Goal: Task Accomplishment & Management: Manage account settings

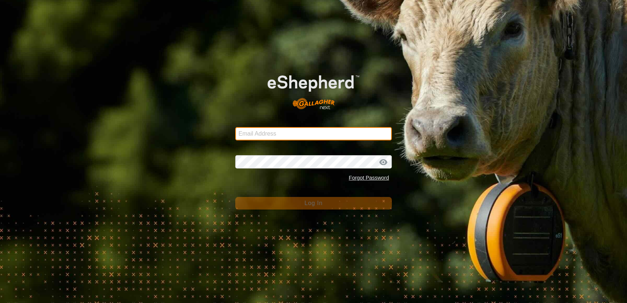
type input "[EMAIL_ADDRESS][DOMAIN_NAME]"
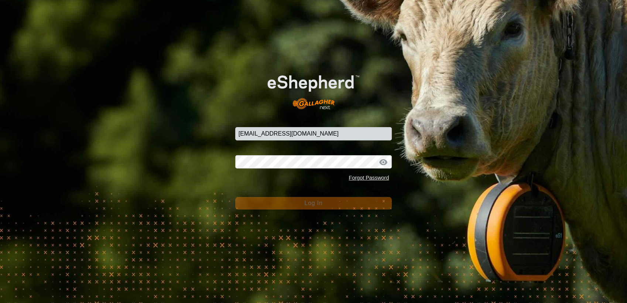
click at [263, 202] on button "Log In" at bounding box center [313, 203] width 157 height 13
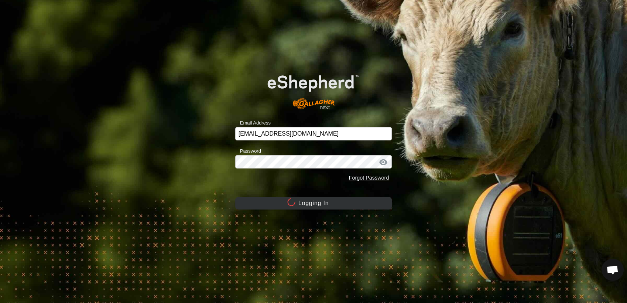
scroll to position [592, 0]
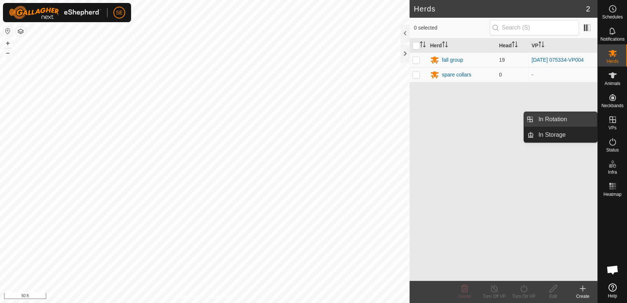
click at [559, 123] on link "In Rotation" at bounding box center [565, 119] width 63 height 15
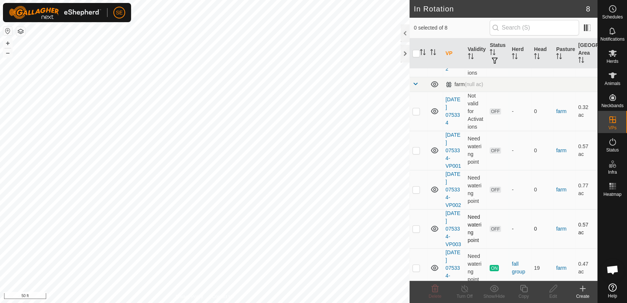
scroll to position [122, 0]
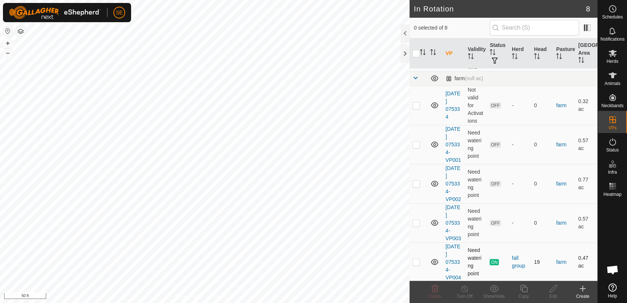
click at [417, 263] on p-checkbox at bounding box center [416, 262] width 7 height 6
checkbox input "true"
click at [526, 291] on icon at bounding box center [523, 288] width 9 height 9
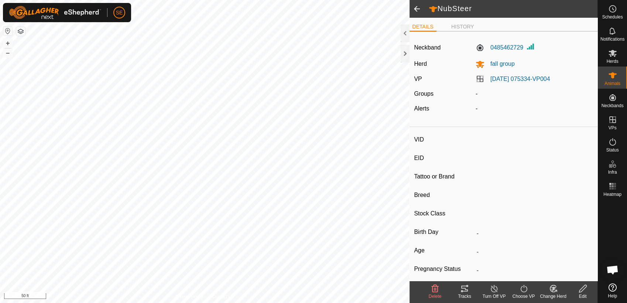
type input "NubSteer"
type input "-"
type input "31"
type input "-"
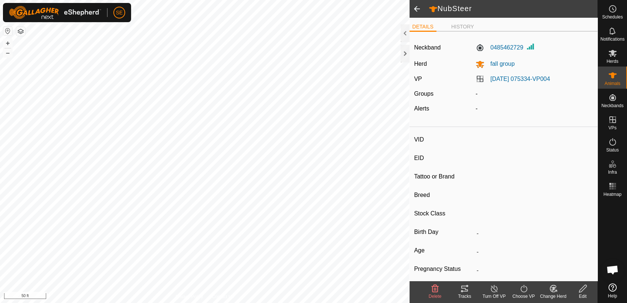
type input "0 kg"
type input "-"
click at [494, 291] on icon at bounding box center [494, 288] width 9 height 9
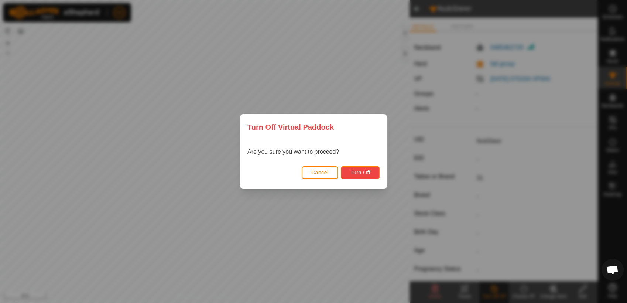
click at [356, 170] on span "Turn Off" at bounding box center [360, 173] width 20 height 6
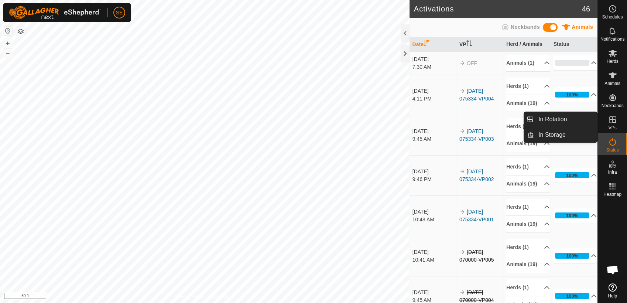
click at [613, 117] on icon at bounding box center [613, 119] width 9 height 9
click at [562, 120] on link "In Rotation" at bounding box center [565, 119] width 63 height 15
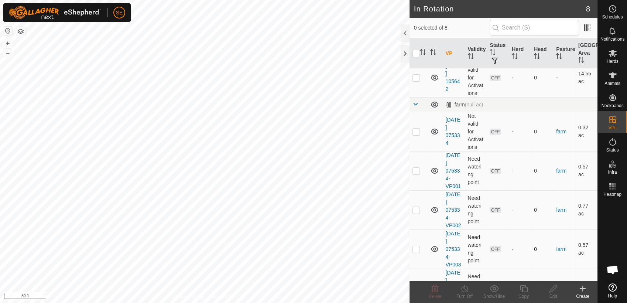
scroll to position [122, 0]
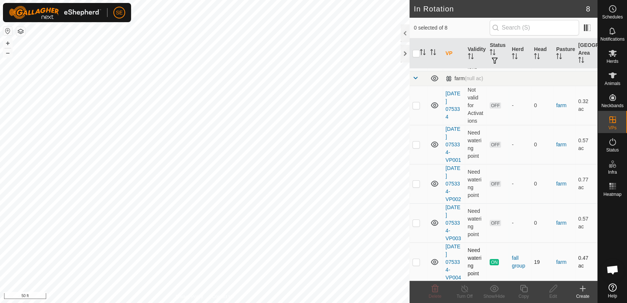
click at [416, 262] on p-checkbox at bounding box center [416, 262] width 7 height 6
click at [414, 262] on p-checkbox at bounding box center [416, 262] width 7 height 6
checkbox input "false"
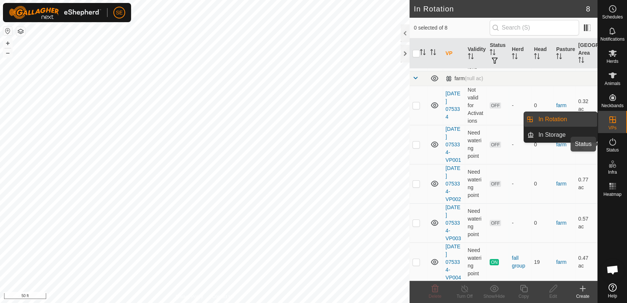
click at [613, 148] on span "Status" at bounding box center [612, 150] width 13 height 4
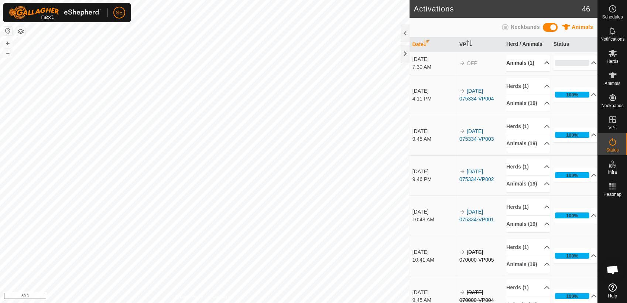
click at [536, 62] on p-accordion-header "Animals (1)" at bounding box center [529, 63] width 44 height 17
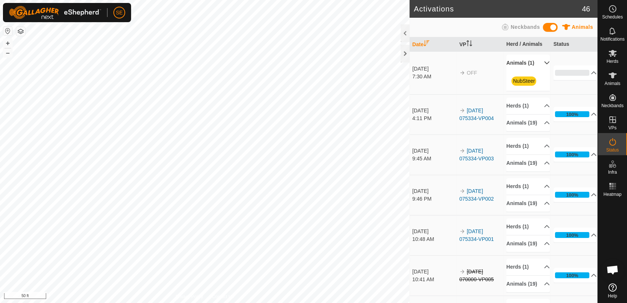
click at [536, 62] on p-accordion-header "Animals (1)" at bounding box center [529, 63] width 44 height 17
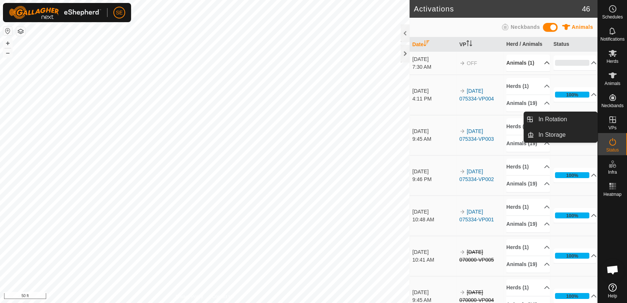
drag, startPoint x: 613, startPoint y: 123, endPoint x: 608, endPoint y: 123, distance: 4.4
click at [613, 123] on icon at bounding box center [613, 119] width 7 height 7
click at [555, 118] on link "In Rotation" at bounding box center [565, 119] width 63 height 15
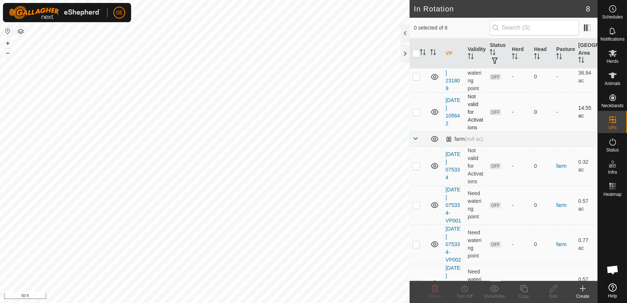
scroll to position [122, 0]
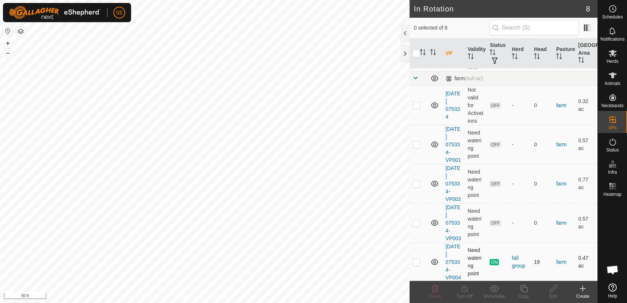
click at [416, 262] on p-checkbox at bounding box center [416, 262] width 7 height 6
checkbox input "true"
click at [525, 290] on icon at bounding box center [523, 288] width 9 height 9
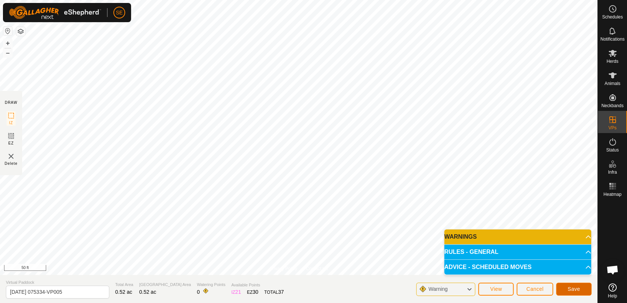
click at [571, 287] on span "Save" at bounding box center [574, 289] width 13 height 6
click at [490, 250] on p-accordion-header "RULES - GENERAL" at bounding box center [517, 252] width 147 height 15
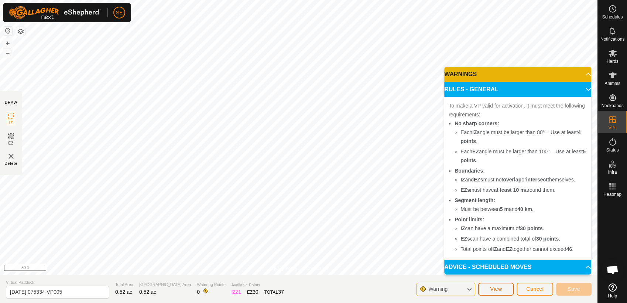
click at [504, 290] on button "View" at bounding box center [495, 289] width 35 height 13
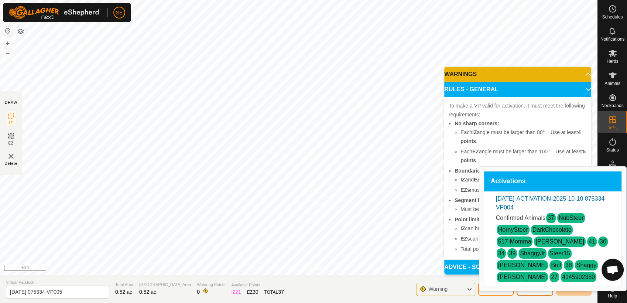
click at [528, 289] on span "Cancel" at bounding box center [535, 289] width 17 height 6
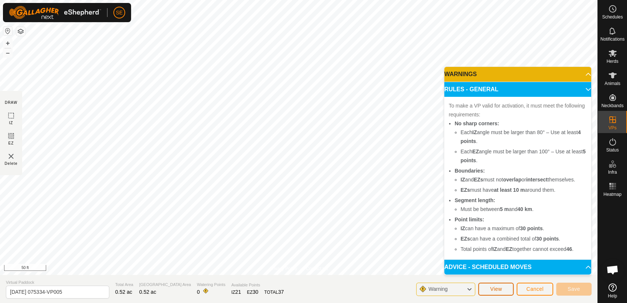
click at [505, 291] on button "View" at bounding box center [495, 289] width 35 height 13
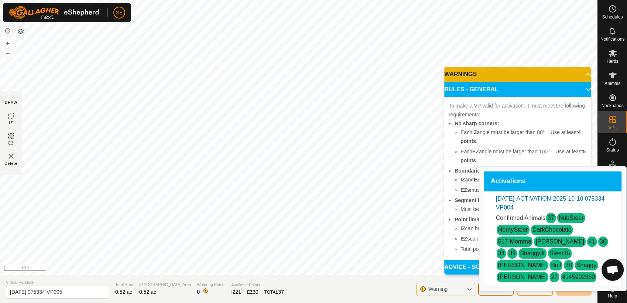
click at [507, 290] on button "View" at bounding box center [495, 289] width 35 height 13
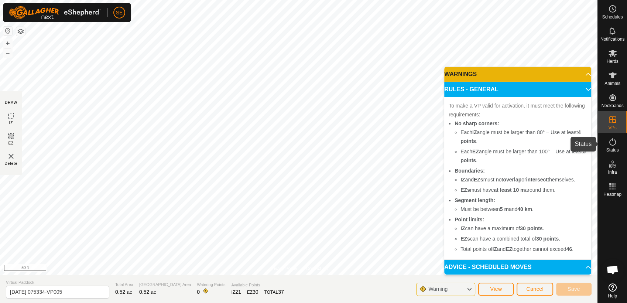
click at [612, 148] on span "Status" at bounding box center [612, 150] width 13 height 4
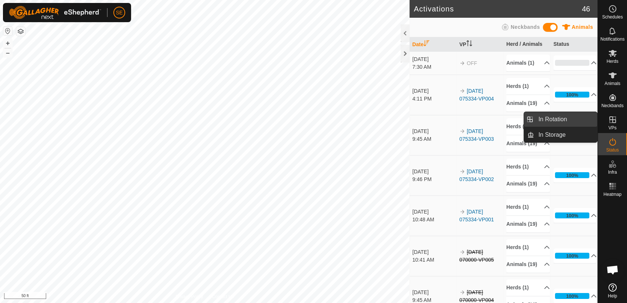
click at [572, 120] on link "In Rotation" at bounding box center [565, 119] width 63 height 15
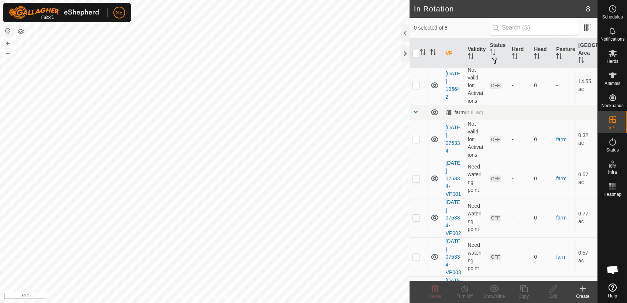
scroll to position [122, 0]
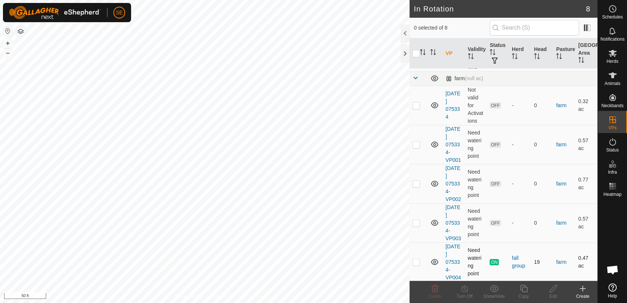
click at [416, 262] on p-checkbox at bounding box center [416, 262] width 7 height 6
checkbox input "true"
click at [525, 290] on icon at bounding box center [523, 288] width 9 height 9
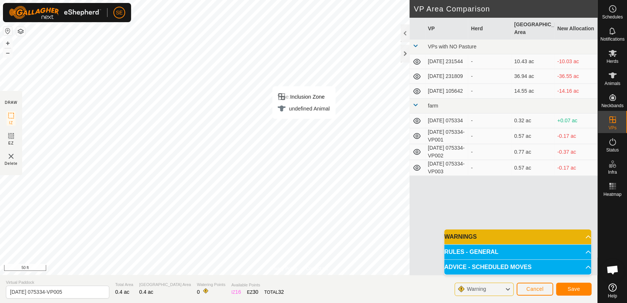
click at [310, 111] on div "Type: Inclusion Zone undefined Animal + – ⇧ i 50 ft" at bounding box center [299, 137] width 598 height 275
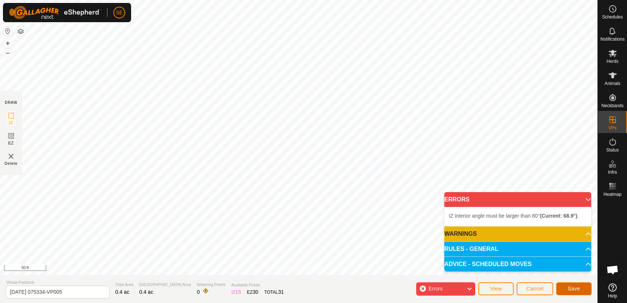
click at [574, 289] on span "Save" at bounding box center [574, 289] width 13 height 6
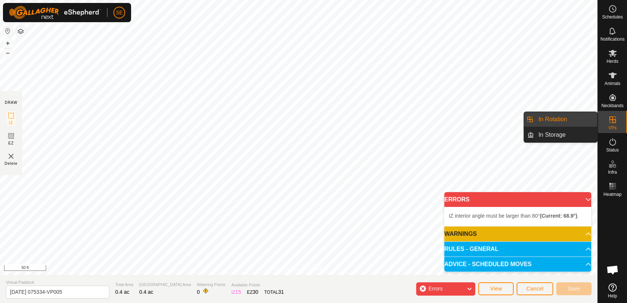
click at [566, 118] on link "In Rotation" at bounding box center [565, 119] width 63 height 15
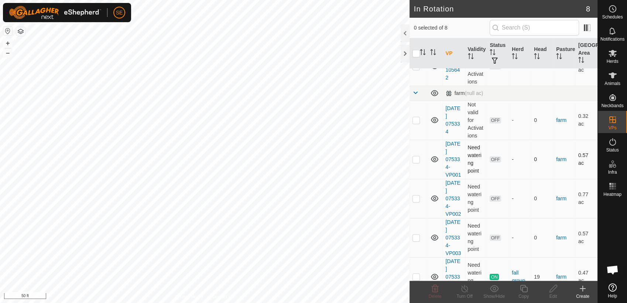
scroll to position [122, 0]
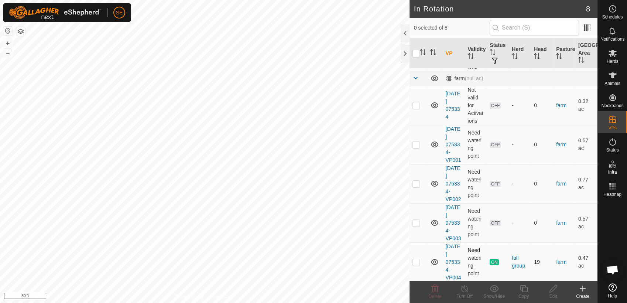
click at [416, 260] on p-checkbox at bounding box center [416, 262] width 7 height 6
checkbox input "true"
click at [453, 252] on link "[DATE] 075334-VP004" at bounding box center [454, 261] width 16 height 37
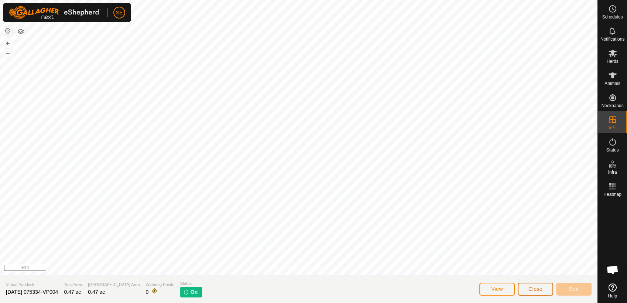
click at [536, 289] on span "Close" at bounding box center [536, 289] width 14 height 6
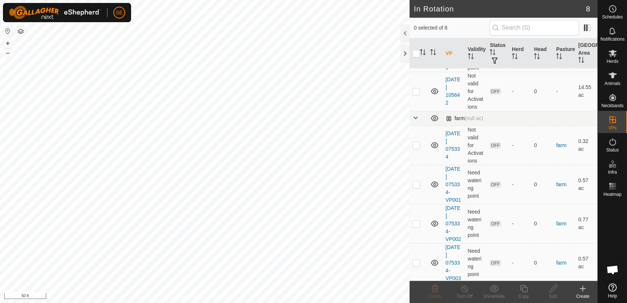
scroll to position [122, 0]
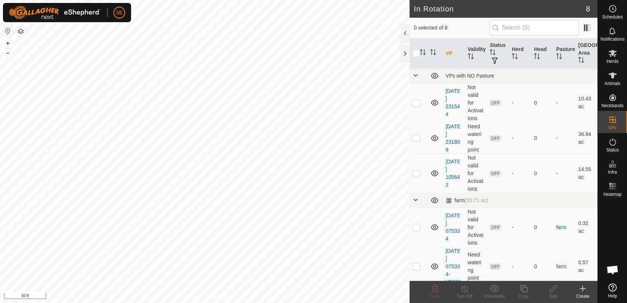
scroll to position [592, 0]
checkbox input "true"
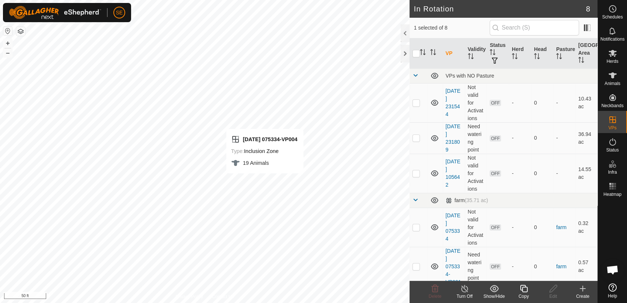
checkbox input "true"
checkbox input "false"
checkbox input "true"
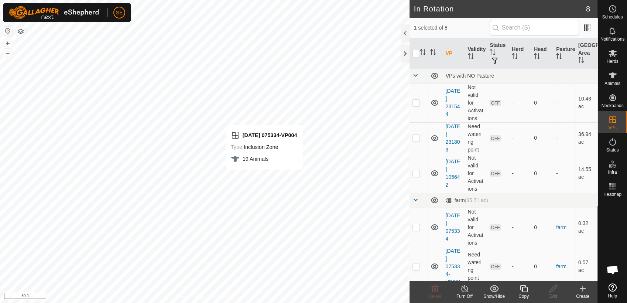
checkbox input "false"
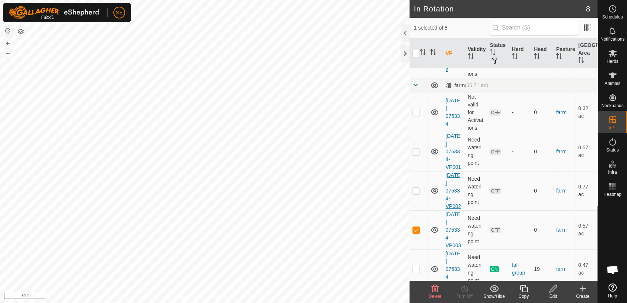
scroll to position [122, 0]
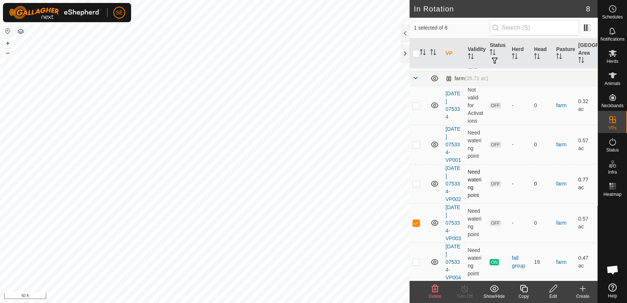
checkbox input "true"
checkbox input "false"
checkbox input "true"
checkbox input "false"
click at [435, 293] on div "Delete" at bounding box center [435, 296] width 30 height 7
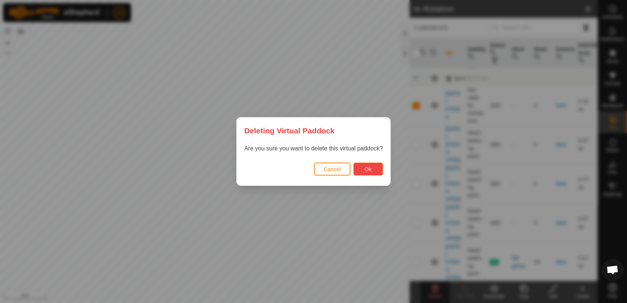
click at [365, 166] on span "Ok" at bounding box center [368, 169] width 7 height 6
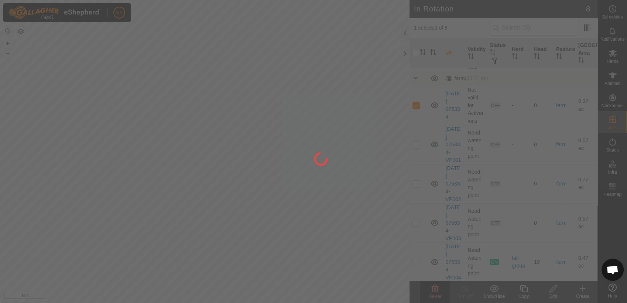
checkbox input "false"
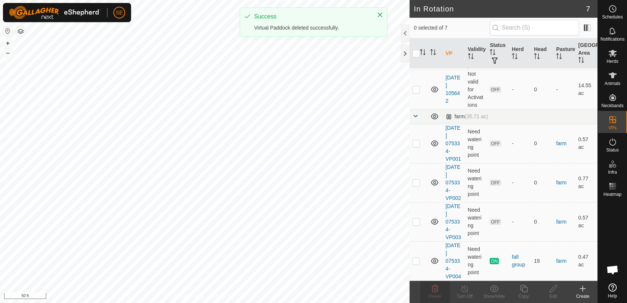
scroll to position [0, 0]
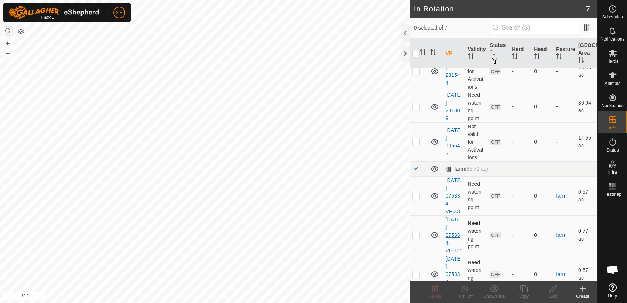
scroll to position [83, 0]
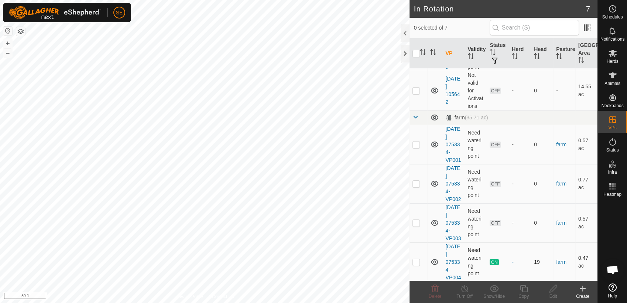
click at [418, 259] on p-checkbox at bounding box center [416, 262] width 7 height 6
checkbox input "true"
click at [523, 289] on icon at bounding box center [523, 288] width 7 height 7
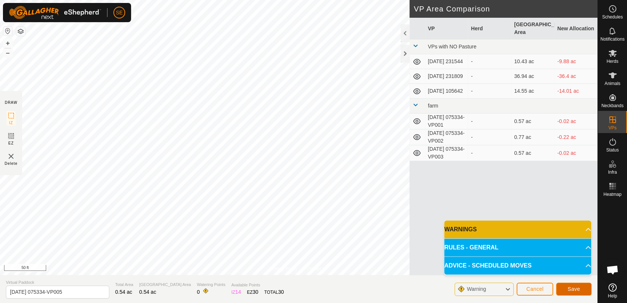
click at [571, 287] on span "Save" at bounding box center [574, 289] width 13 height 6
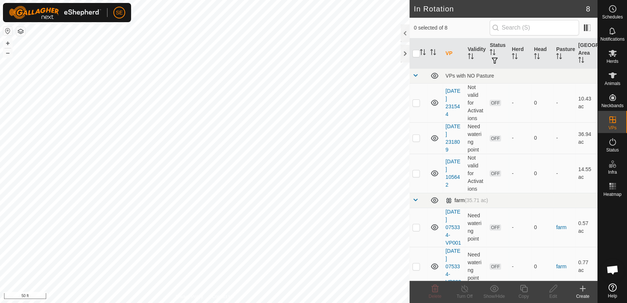
checkbox input "true"
click at [555, 290] on icon at bounding box center [553, 288] width 9 height 9
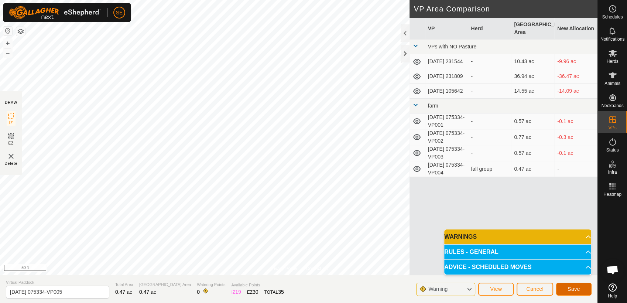
click at [572, 288] on span "Save" at bounding box center [574, 289] width 13 height 6
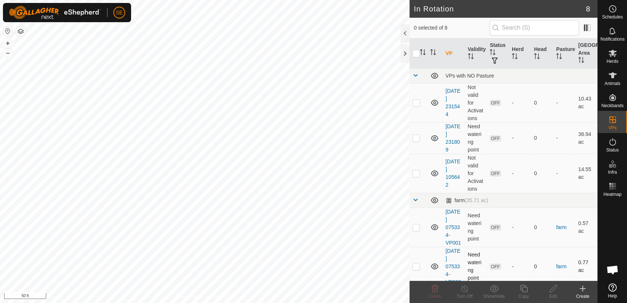
checkbox input "true"
click at [614, 59] on span "Herds" at bounding box center [613, 61] width 12 height 4
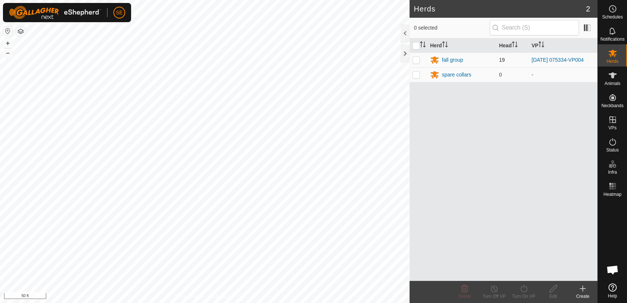
click at [417, 59] on p-checkbox at bounding box center [416, 60] width 7 height 6
checkbox input "true"
click at [527, 292] on icon at bounding box center [523, 288] width 9 height 9
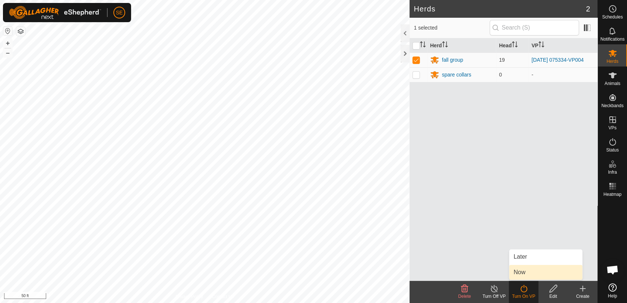
click at [528, 274] on link "Now" at bounding box center [546, 272] width 73 height 15
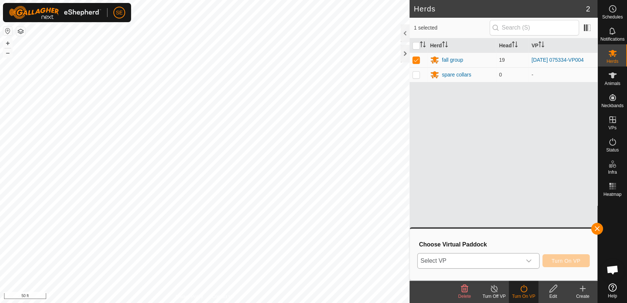
click at [501, 260] on span "Select VP" at bounding box center [470, 260] width 104 height 15
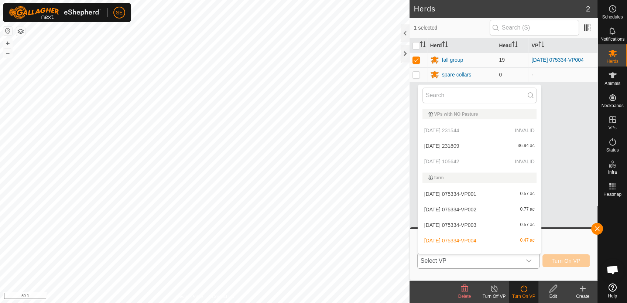
scroll to position [9, 0]
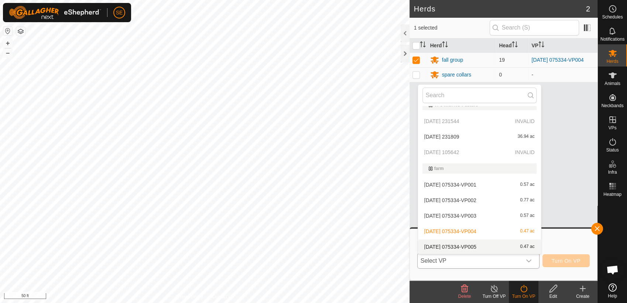
click at [474, 243] on li "2025-10-10 075334-VP005 0.47 ac" at bounding box center [479, 246] width 123 height 15
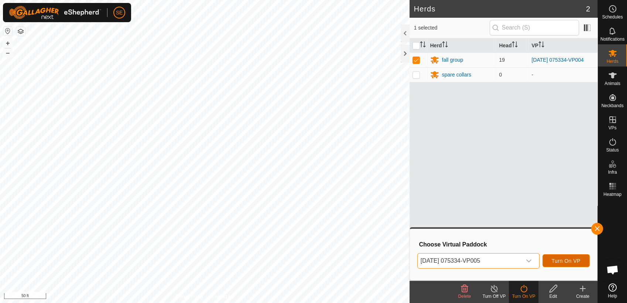
click at [570, 260] on span "Turn On VP" at bounding box center [566, 261] width 29 height 6
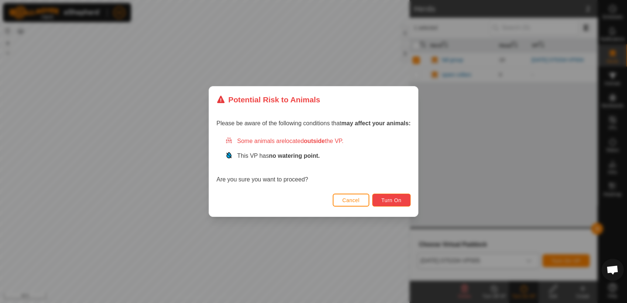
click at [384, 198] on span "Turn On" at bounding box center [392, 200] width 20 height 6
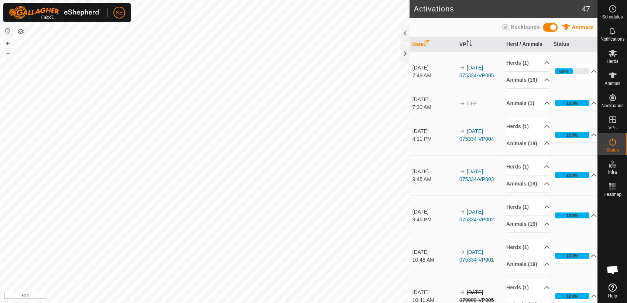
scroll to position [592, 0]
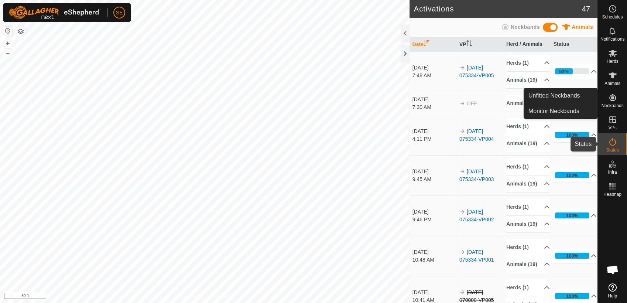
click at [614, 142] on icon at bounding box center [613, 141] width 9 height 9
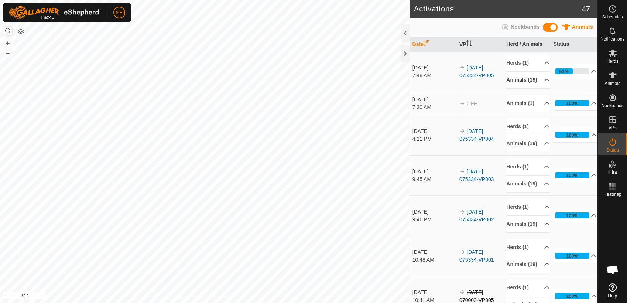
click at [537, 81] on p-accordion-header "Animals (19)" at bounding box center [529, 80] width 44 height 17
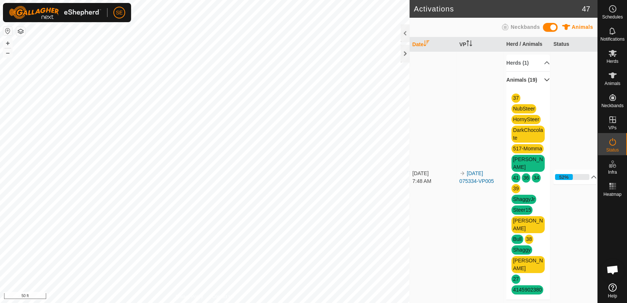
click at [538, 82] on p-accordion-header "Animals (19)" at bounding box center [529, 80] width 44 height 17
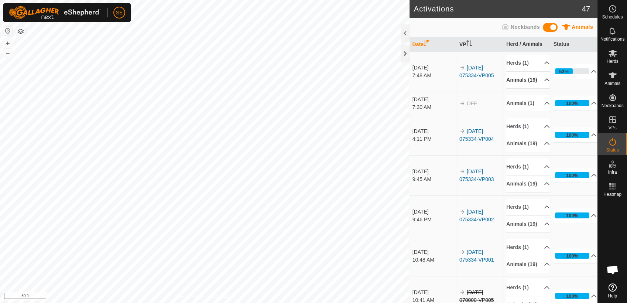
click at [538, 83] on p-accordion-header "Animals (19)" at bounding box center [529, 80] width 44 height 17
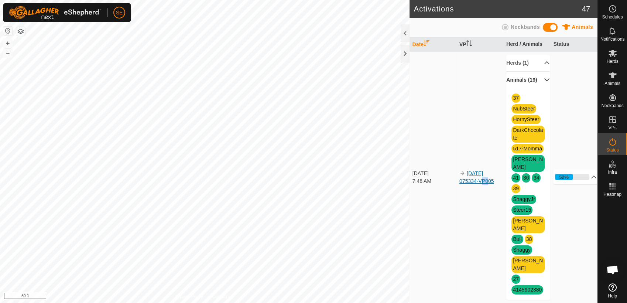
drag, startPoint x: 470, startPoint y: 212, endPoint x: 475, endPoint y: 167, distance: 45.4
click at [475, 167] on td "[DATE] 075334-VP005" at bounding box center [480, 177] width 47 height 252
drag, startPoint x: 475, startPoint y: 167, endPoint x: 475, endPoint y: 209, distance: 41.8
click at [475, 209] on td "[DATE] 075334-VP005" at bounding box center [480, 177] width 47 height 252
click at [583, 170] on p-accordion-header "52%" at bounding box center [576, 177] width 44 height 15
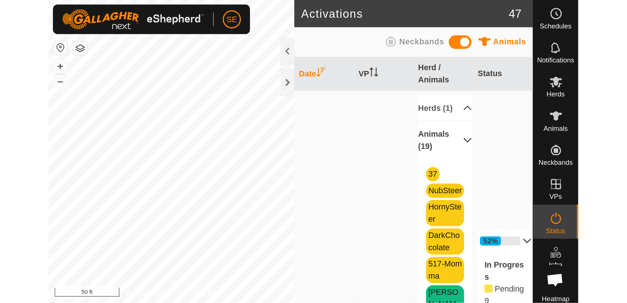
scroll to position [404, 0]
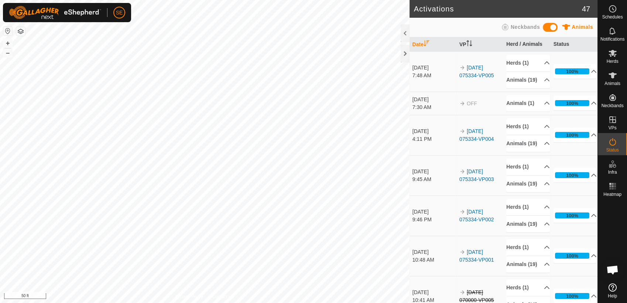
scroll to position [404, 0]
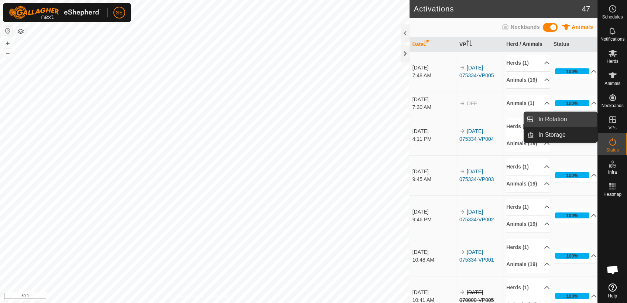
click at [558, 119] on link "In Rotation" at bounding box center [565, 119] width 63 height 15
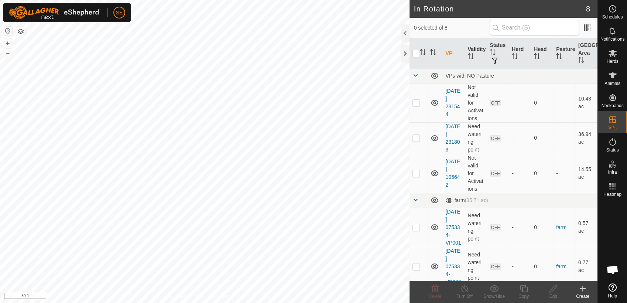
scroll to position [122, 0]
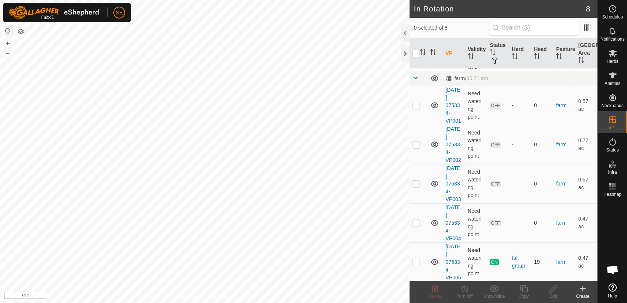
click at [418, 260] on p-checkbox at bounding box center [416, 262] width 7 height 6
checkbox input "true"
click at [524, 290] on icon at bounding box center [523, 288] width 9 height 9
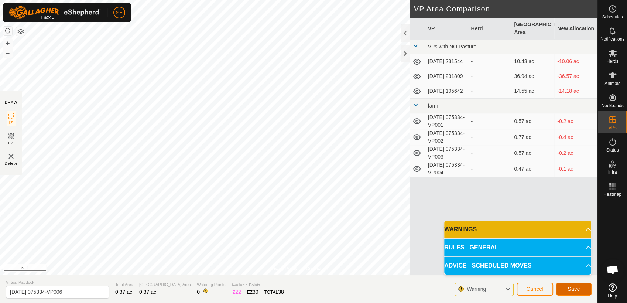
click at [585, 289] on button "Save" at bounding box center [573, 289] width 35 height 13
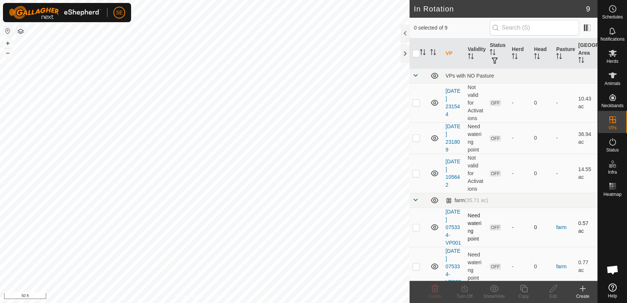
checkbox input "true"
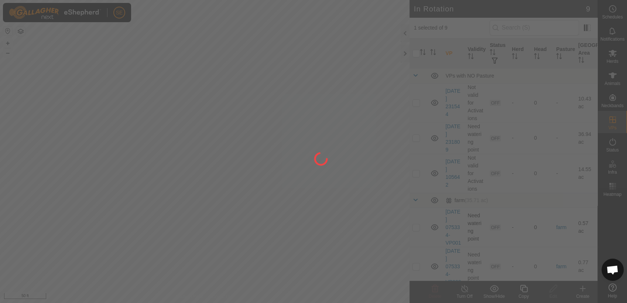
click at [133, 162] on div at bounding box center [313, 151] width 627 height 303
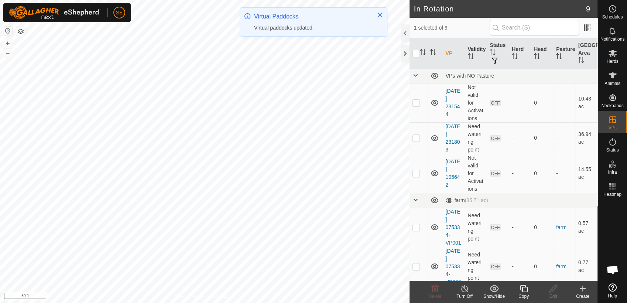
checkbox input "false"
checkbox input "true"
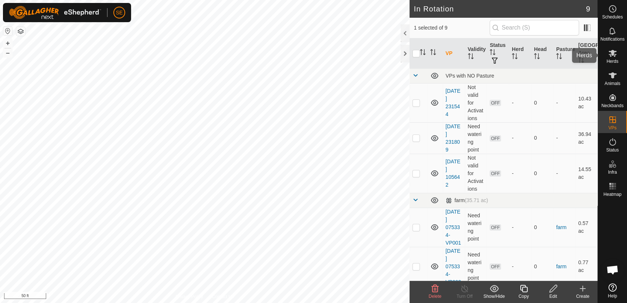
click at [615, 59] on span "Herds" at bounding box center [613, 61] width 12 height 4
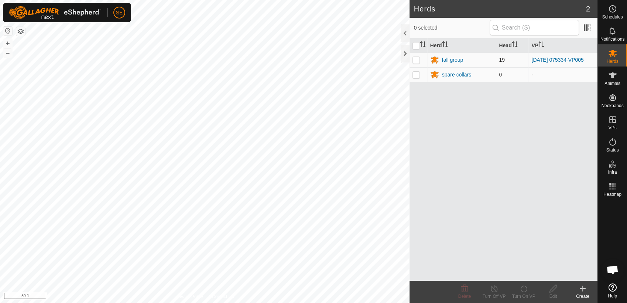
click at [416, 58] on p-checkbox at bounding box center [416, 60] width 7 height 6
checkbox input "true"
click at [522, 292] on icon at bounding box center [523, 288] width 9 height 9
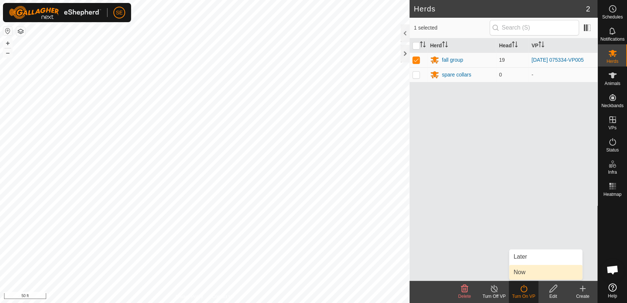
click at [529, 272] on link "Now" at bounding box center [546, 272] width 73 height 15
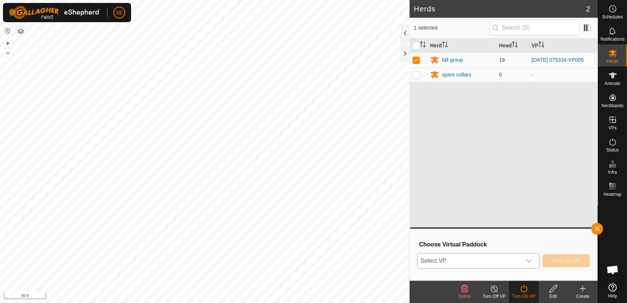
click at [501, 263] on span "Select VP" at bounding box center [470, 260] width 104 height 15
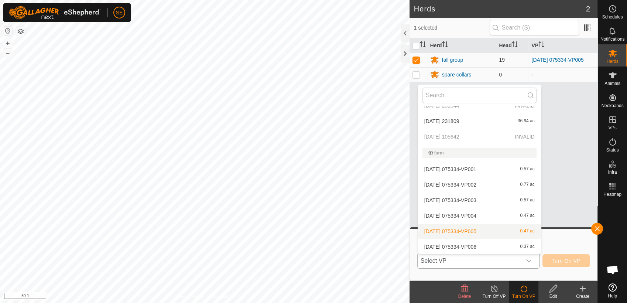
scroll to position [25, 0]
click at [462, 244] on li "2025-10-10 075334-VP006 0.37 ac" at bounding box center [479, 246] width 123 height 15
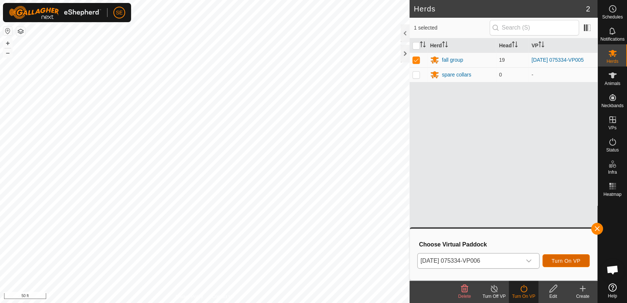
click at [563, 259] on span "Turn On VP" at bounding box center [566, 261] width 29 height 6
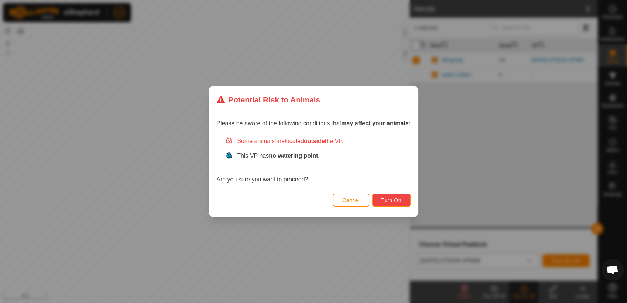
click at [398, 200] on span "Turn On" at bounding box center [392, 200] width 20 height 6
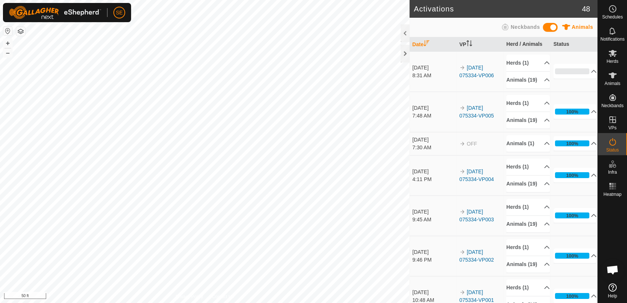
click at [412, 255] on div "Activations 48 Animals Neckbands Date VP Herd / Animals Status Oct 13, 2025 8:3…" at bounding box center [299, 151] width 598 height 303
click at [612, 77] on icon at bounding box center [613, 75] width 8 height 6
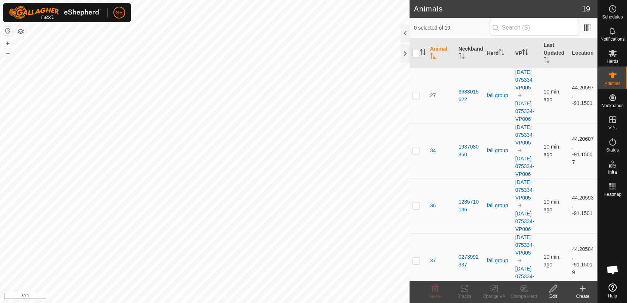
click at [417, 153] on p-checkbox at bounding box center [416, 150] width 7 height 6
click at [467, 291] on icon at bounding box center [464, 289] width 7 height 6
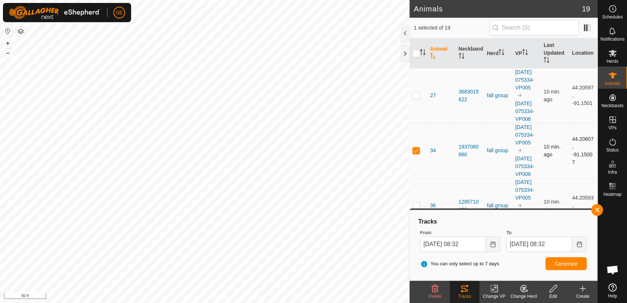
click at [416, 153] on p-checkbox at bounding box center [416, 150] width 7 height 6
checkbox input "false"
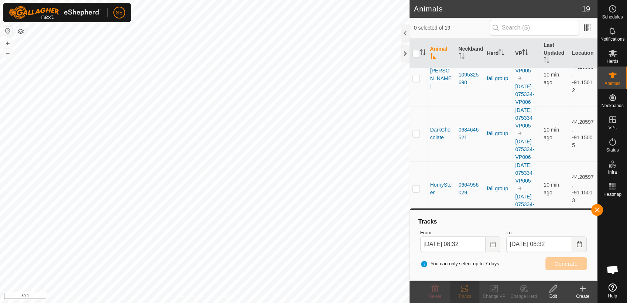
scroll to position [575, 0]
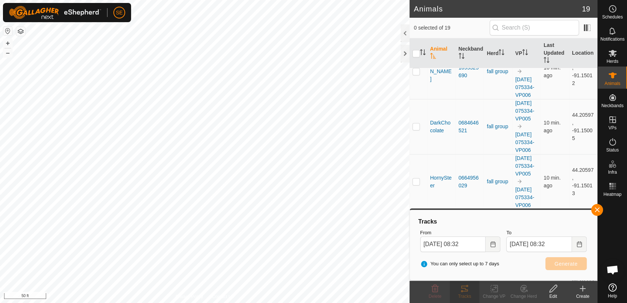
checkbox input "true"
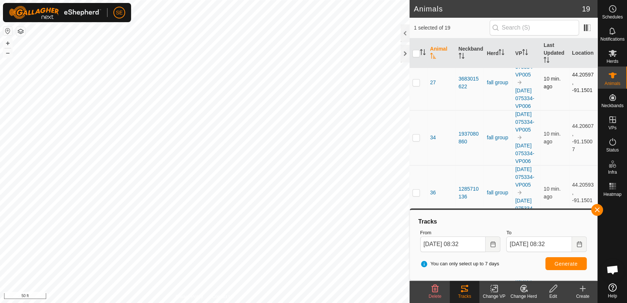
scroll to position [0, 0]
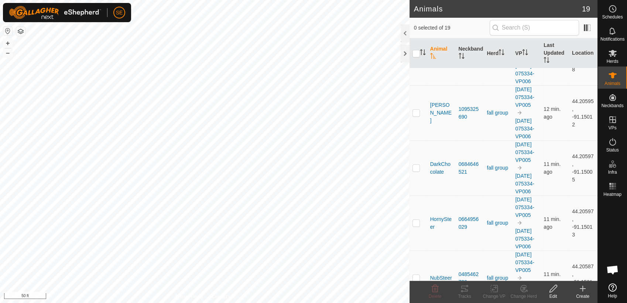
scroll to position [534, 0]
click at [416, 5] on p-checkbox at bounding box center [416, 2] width 7 height 6
click at [468, 293] on div "Tracks" at bounding box center [465, 296] width 30 height 7
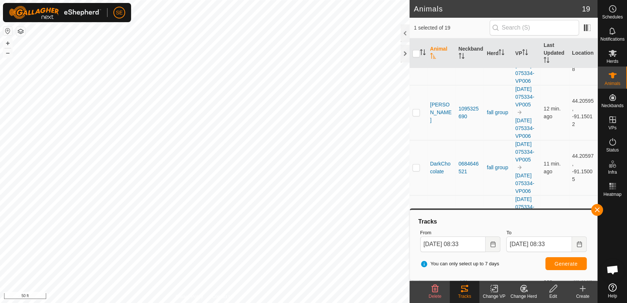
click at [417, 5] on p-checkbox at bounding box center [416, 2] width 7 height 6
checkbox input "false"
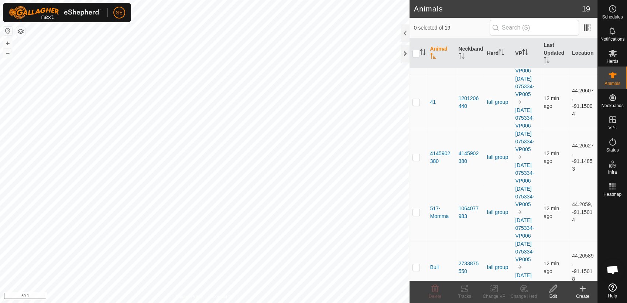
scroll to position [328, 0]
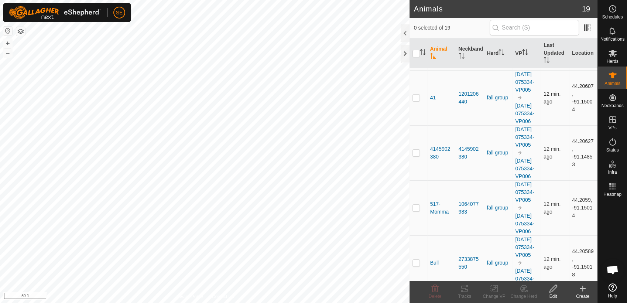
click at [416, 101] on p-checkbox at bounding box center [416, 98] width 7 height 6
checkbox input "true"
click at [466, 293] on icon at bounding box center [464, 288] width 9 height 9
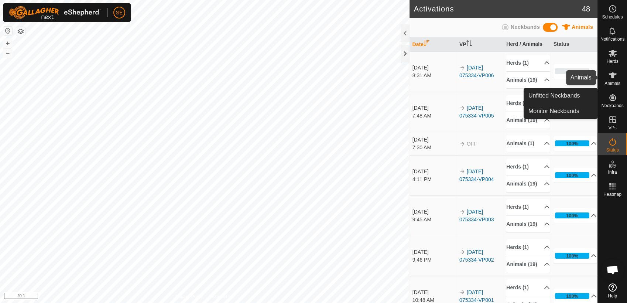
click at [614, 83] on span "Animals" at bounding box center [613, 83] width 16 height 4
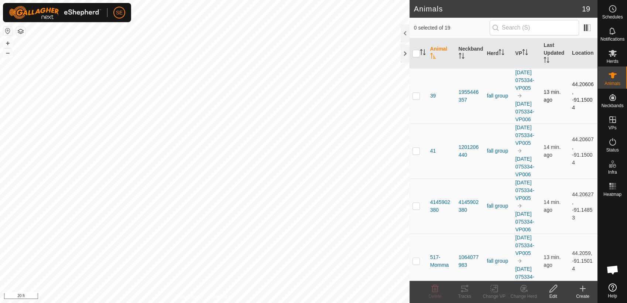
scroll to position [287, 0]
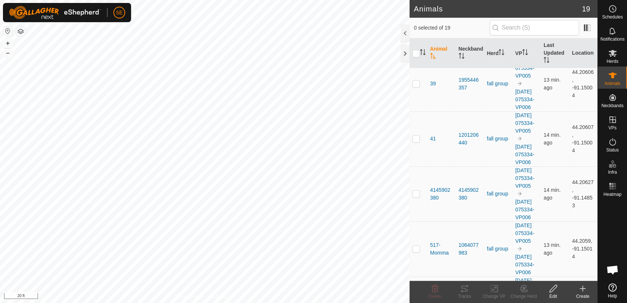
click at [415, 31] on p-checkbox at bounding box center [416, 28] width 7 height 6
checkbox input "true"
click at [468, 291] on icon at bounding box center [464, 289] width 7 height 6
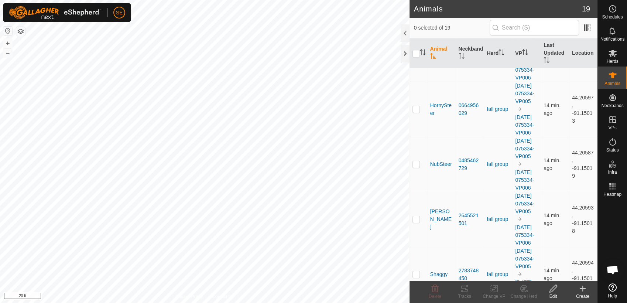
scroll to position [616, 0]
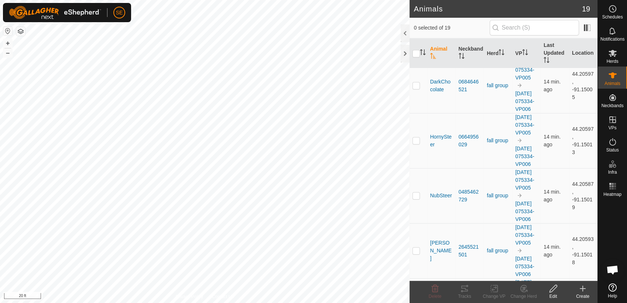
checkbox input "true"
click at [462, 292] on icon at bounding box center [462, 291] width 2 height 2
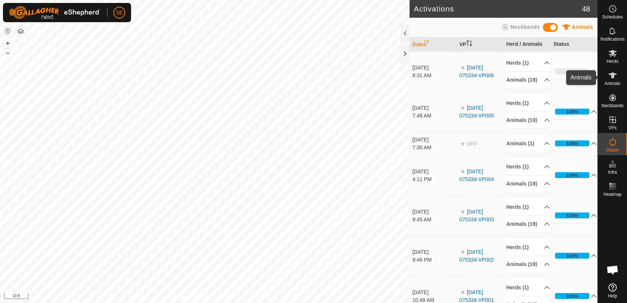
click at [614, 81] on span "Animals" at bounding box center [613, 83] width 16 height 4
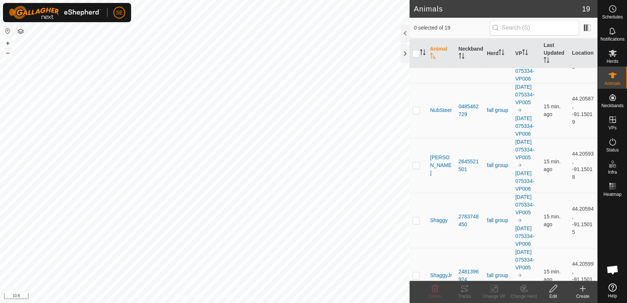
scroll to position [657, 0]
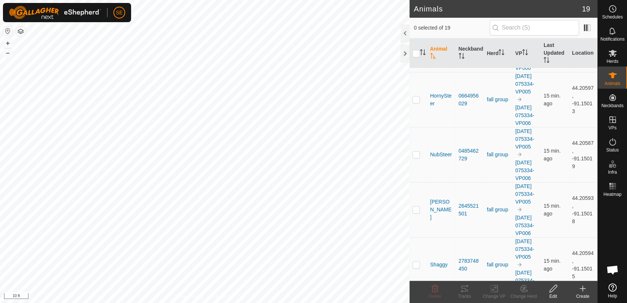
click at [467, 290] on icon at bounding box center [464, 289] width 7 height 6
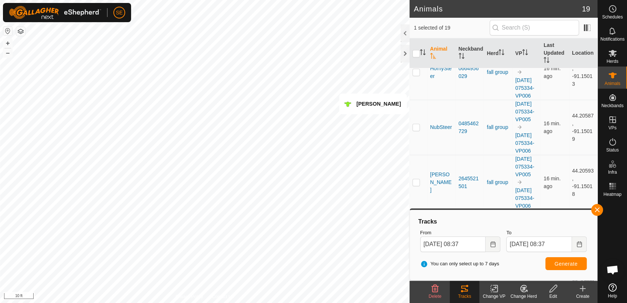
scroll to position [698, 0]
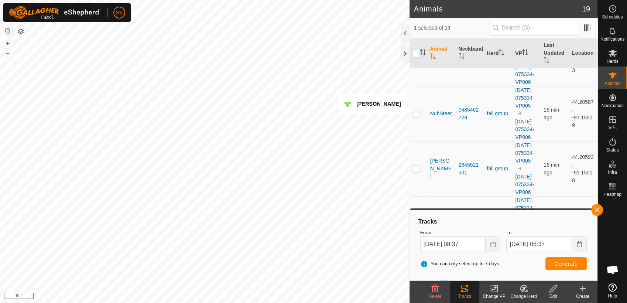
checkbox input "false"
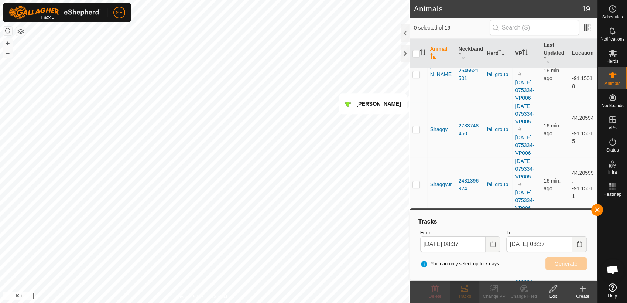
scroll to position [780, 0]
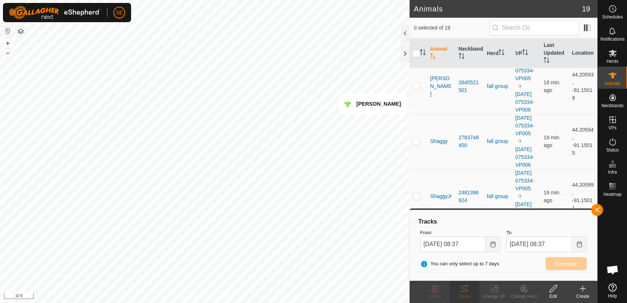
checkbox input "true"
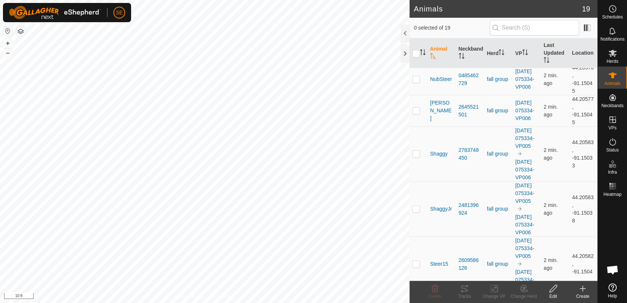
scroll to position [616, 0]
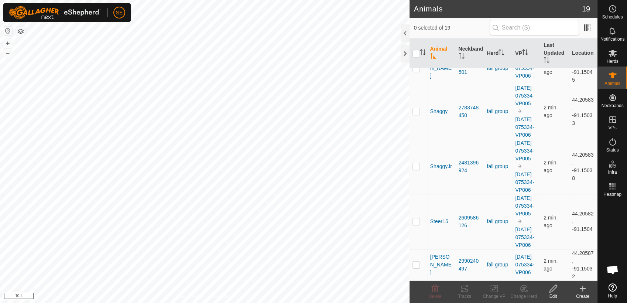
checkbox input "true"
click at [464, 289] on icon at bounding box center [464, 288] width 9 height 9
click at [419, 114] on p-checkbox at bounding box center [416, 111] width 7 height 6
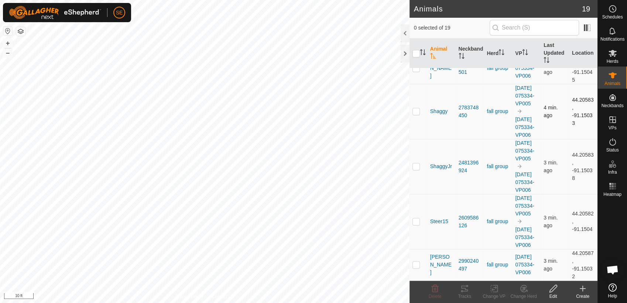
checkbox input "true"
click at [461, 292] on icon at bounding box center [462, 291] width 2 height 2
click at [415, 8] on p-checkbox at bounding box center [416, 5] width 7 height 6
checkbox input "true"
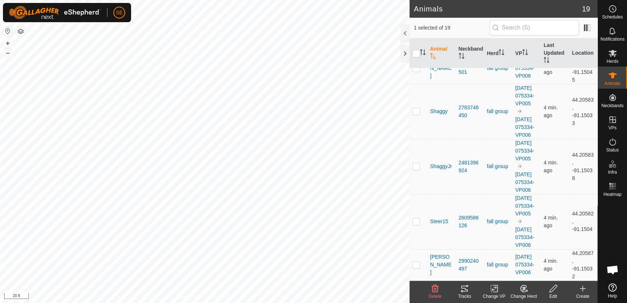
click at [465, 291] on icon at bounding box center [464, 289] width 7 height 6
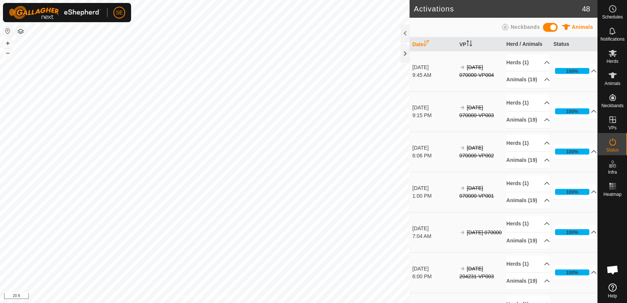
scroll to position [452, 0]
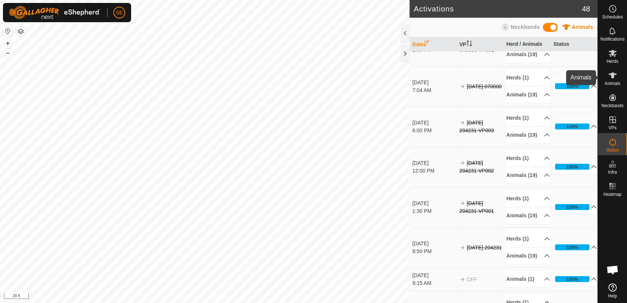
click at [613, 79] on icon at bounding box center [613, 75] width 9 height 9
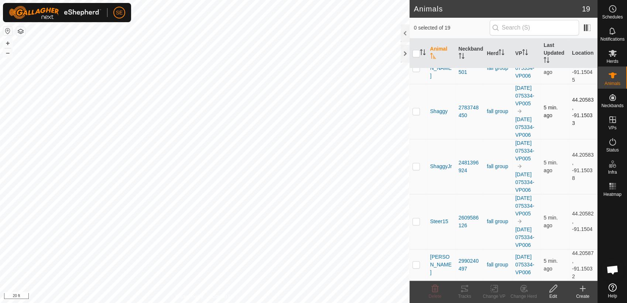
scroll to position [657, 0]
click at [418, 71] on p-checkbox at bounding box center [416, 68] width 7 height 6
checkbox input "true"
click at [466, 289] on icon at bounding box center [464, 289] width 7 height 6
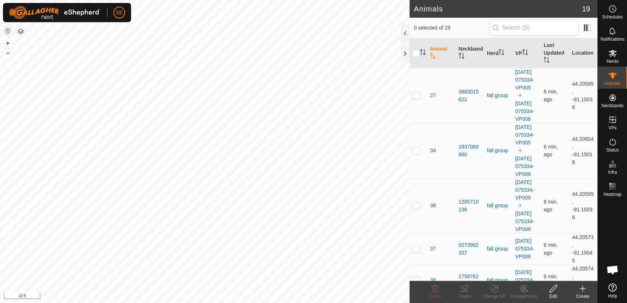
scroll to position [404, 0]
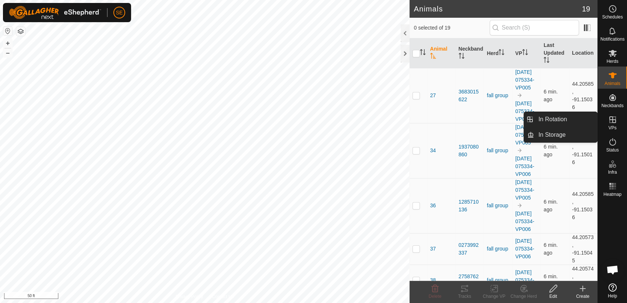
click at [612, 121] on icon at bounding box center [613, 119] width 9 height 9
click at [555, 117] on link "In Rotation" at bounding box center [565, 119] width 63 height 15
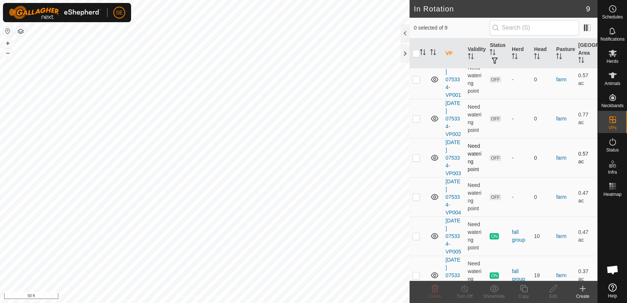
scroll to position [161, 0]
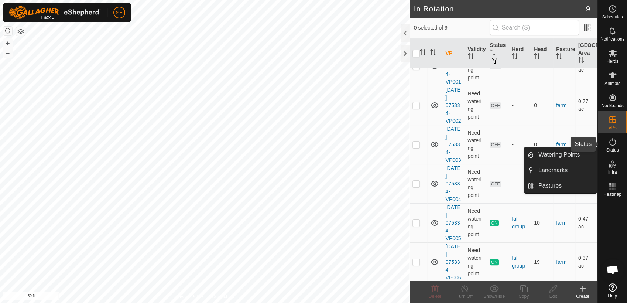
click at [613, 143] on icon at bounding box center [613, 141] width 9 height 9
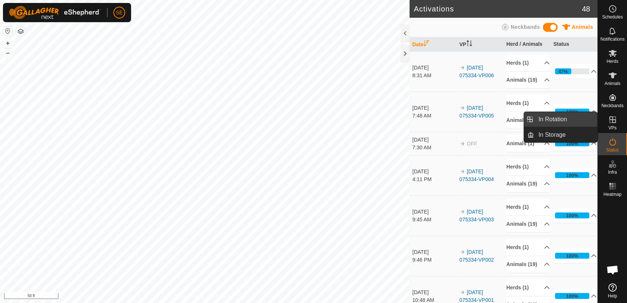
click at [570, 118] on link "In Rotation" at bounding box center [565, 119] width 63 height 15
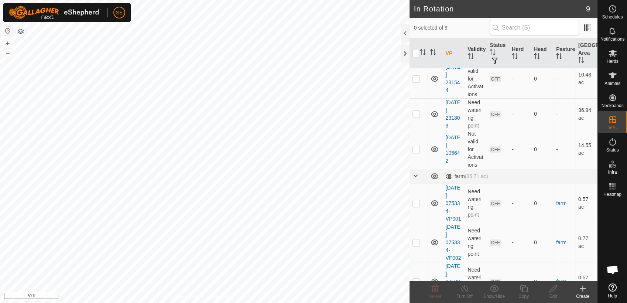
scroll to position [161, 0]
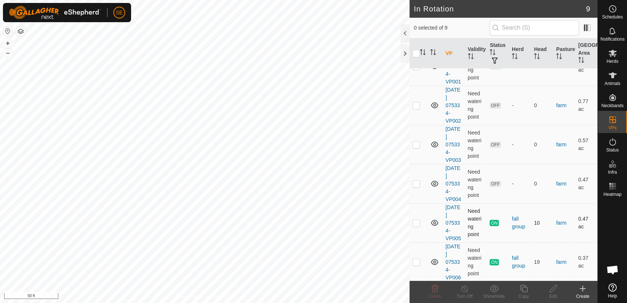
click at [417, 222] on p-checkbox at bounding box center [416, 223] width 7 height 6
click at [417, 220] on p-checkbox at bounding box center [416, 223] width 7 height 6
checkbox input "false"
click at [415, 260] on p-checkbox at bounding box center [416, 262] width 7 height 6
checkbox input "true"
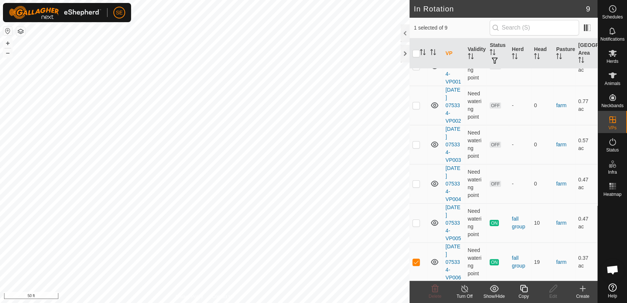
click at [522, 290] on icon at bounding box center [523, 288] width 7 height 7
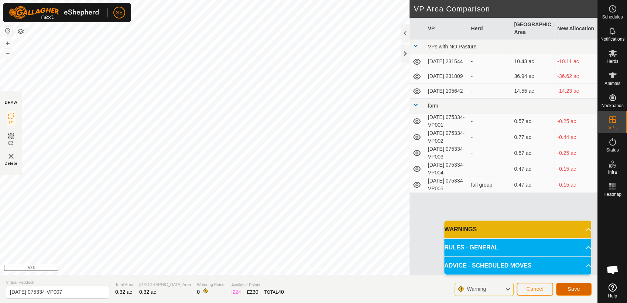
click at [568, 287] on button "Save" at bounding box center [573, 289] width 35 height 13
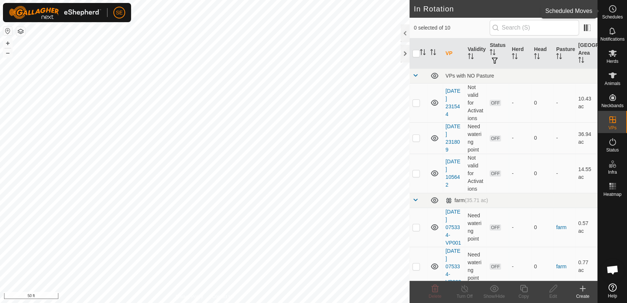
click at [613, 7] on icon at bounding box center [613, 8] width 9 height 9
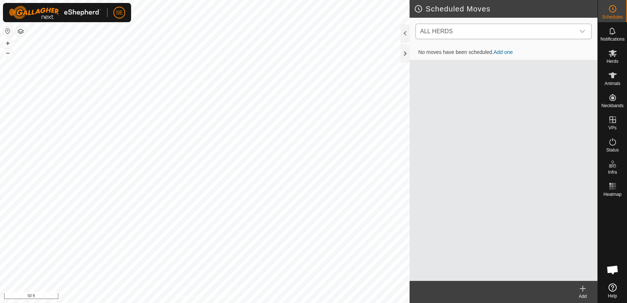
click at [524, 27] on span "ALL HERDS" at bounding box center [497, 31] width 158 height 15
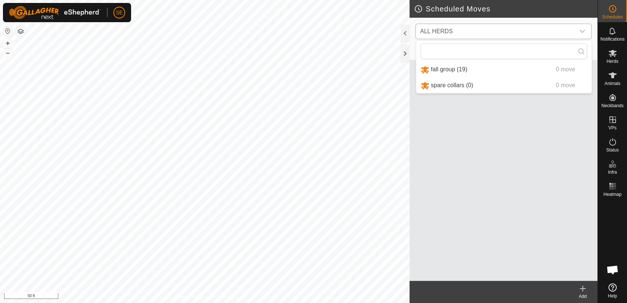
click at [452, 67] on li "fall group (19) 0 move" at bounding box center [504, 69] width 176 height 15
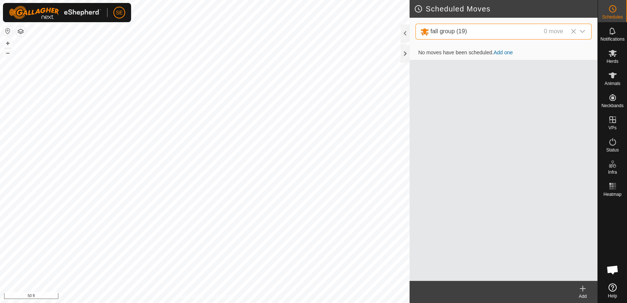
click at [501, 51] on link "Add one" at bounding box center [503, 53] width 19 height 6
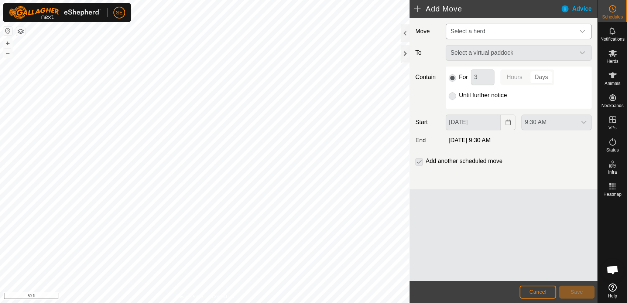
click at [492, 28] on span "Select a herd" at bounding box center [511, 31] width 127 height 15
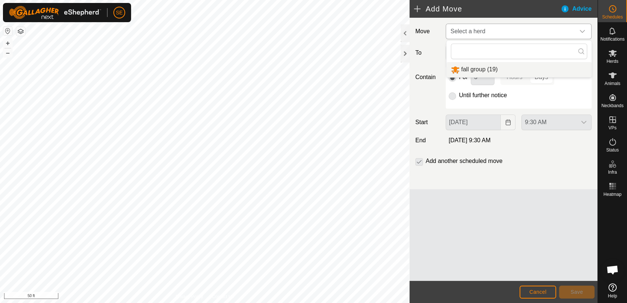
click at [480, 69] on li "fall group (19)" at bounding box center [519, 69] width 145 height 15
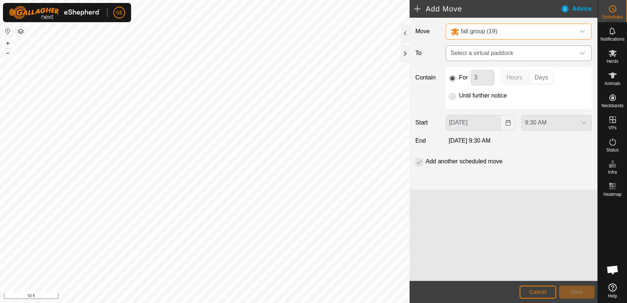
click at [491, 53] on span "Select a virtual paddock" at bounding box center [511, 53] width 127 height 15
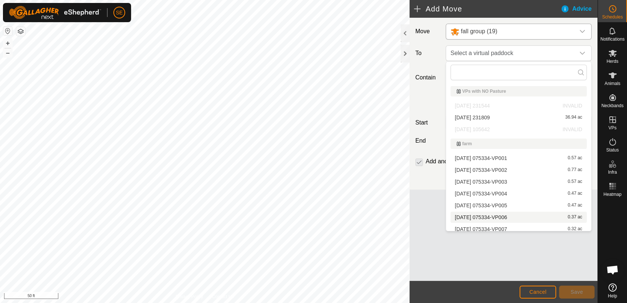
scroll to position [3, 0]
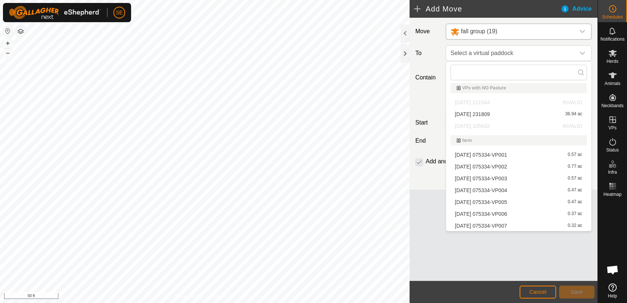
click at [497, 225] on li "[DATE] 075334-VP007 0.32 ac" at bounding box center [519, 225] width 136 height 11
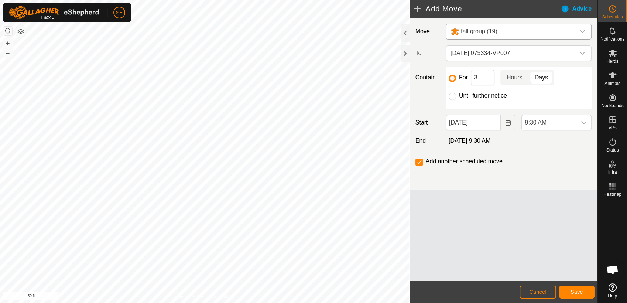
click at [518, 75] on p-togglebutton "Hours" at bounding box center [515, 78] width 28 height 16
click at [538, 75] on p-togglebutton "Days" at bounding box center [541, 78] width 25 height 16
click at [513, 77] on p-togglebutton "Hours" at bounding box center [515, 78] width 28 height 16
click at [539, 75] on p-togglebutton "Days" at bounding box center [541, 78] width 25 height 16
click at [454, 96] on input "Until further notice" at bounding box center [452, 96] width 7 height 7
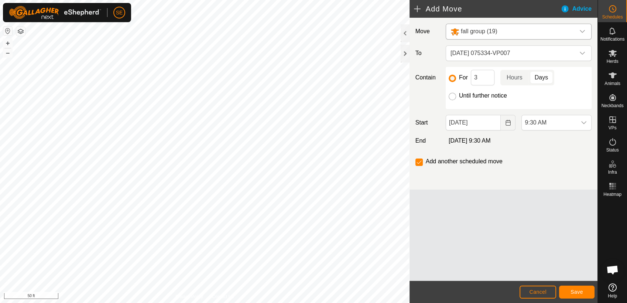
radio input "true"
checkbox input "false"
click at [548, 120] on span "9:30 AM" at bounding box center [549, 122] width 55 height 15
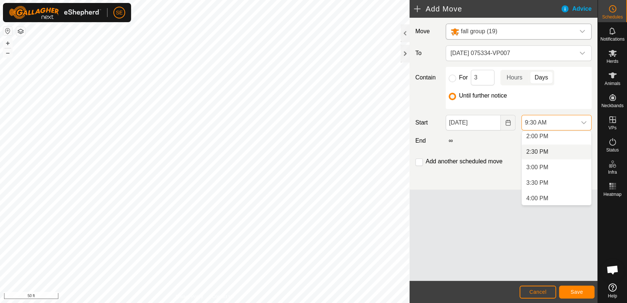
scroll to position [432, 0]
click at [547, 140] on li "2:00 PM" at bounding box center [556, 141] width 69 height 15
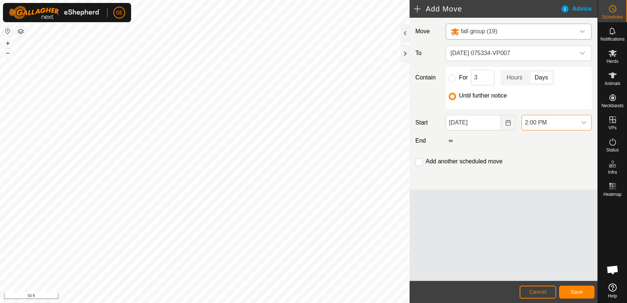
click at [582, 120] on icon "dropdown trigger" at bounding box center [584, 123] width 6 height 6
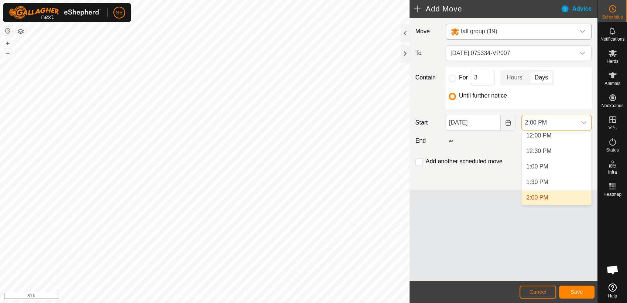
scroll to position [372, 0]
click at [542, 185] on li "1:30 PM" at bounding box center [556, 185] width 69 height 15
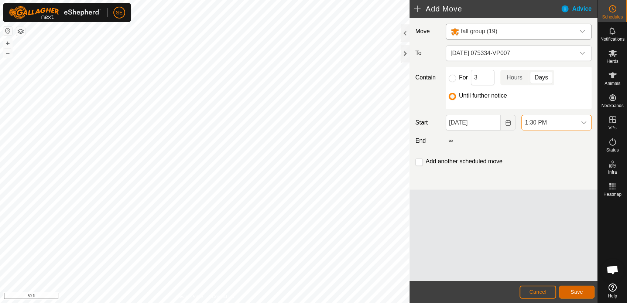
click at [576, 290] on span "Save" at bounding box center [577, 292] width 13 height 6
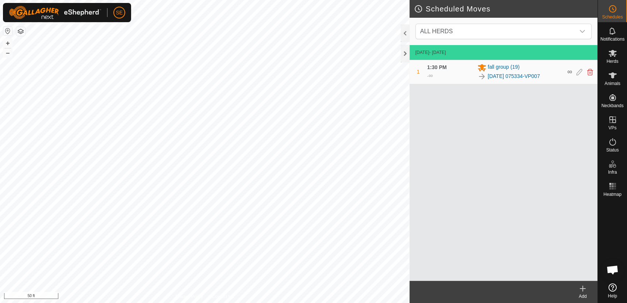
click at [388, 303] on html "SE Schedules Notifications Herds Animals Neckbands VPs Status Infra Heatmap Hel…" at bounding box center [313, 151] width 627 height 303
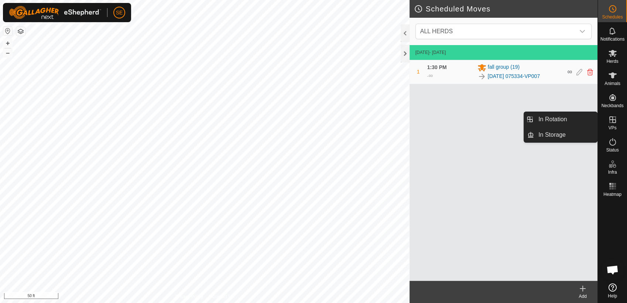
click at [612, 123] on icon at bounding box center [613, 119] width 9 height 9
click at [579, 118] on link "In Rotation" at bounding box center [565, 119] width 63 height 15
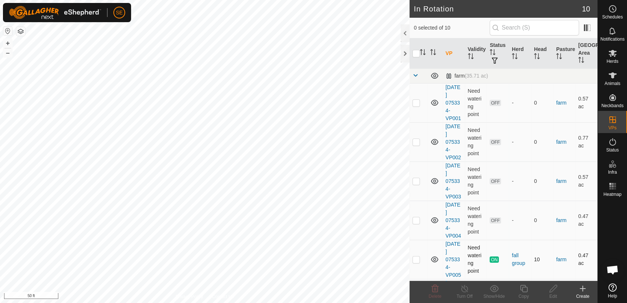
click at [418, 259] on p-checkbox at bounding box center [416, 259] width 7 height 6
checkbox input "true"
click at [524, 291] on icon at bounding box center [523, 288] width 9 height 9
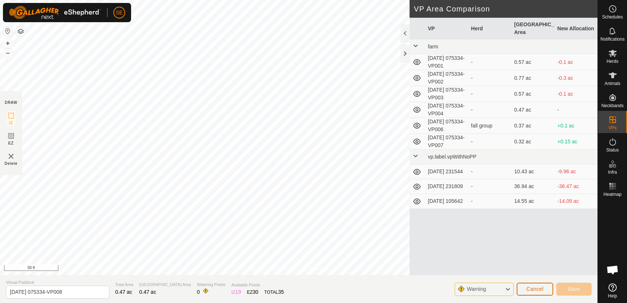
click at [535, 290] on span "Cancel" at bounding box center [535, 289] width 17 height 6
